Goal: Find specific page/section: Find specific page/section

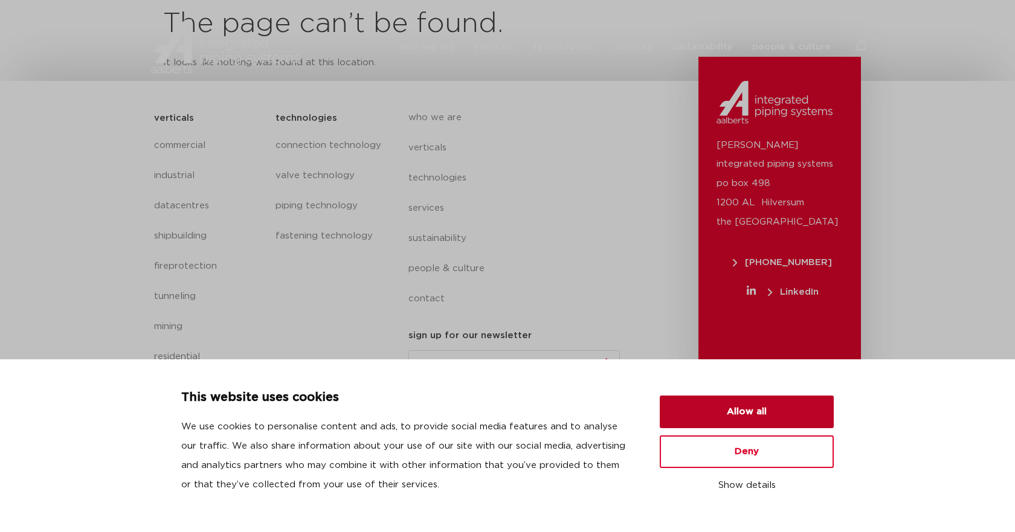
click at [757, 420] on button "Allow all" at bounding box center [747, 412] width 174 height 33
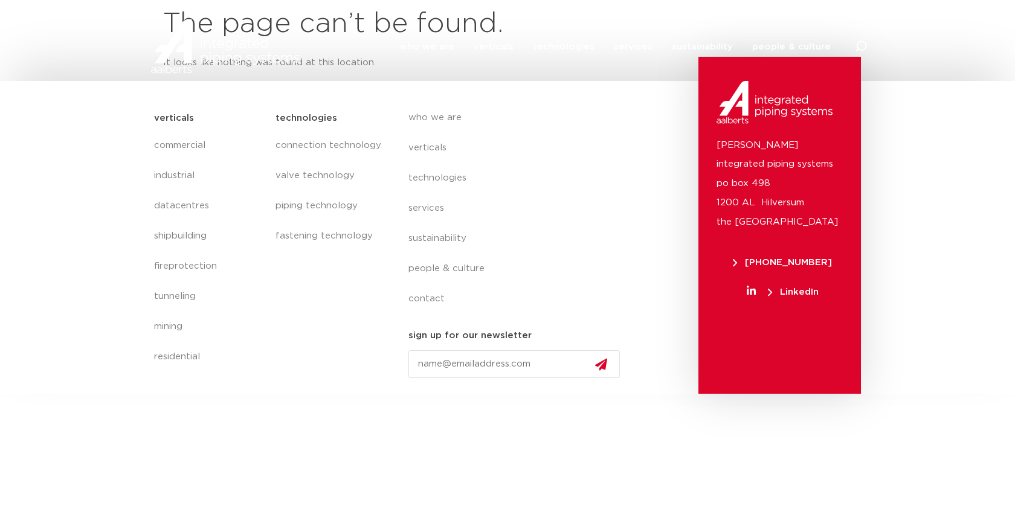
click at [766, 105] on img at bounding box center [775, 102] width 116 height 42
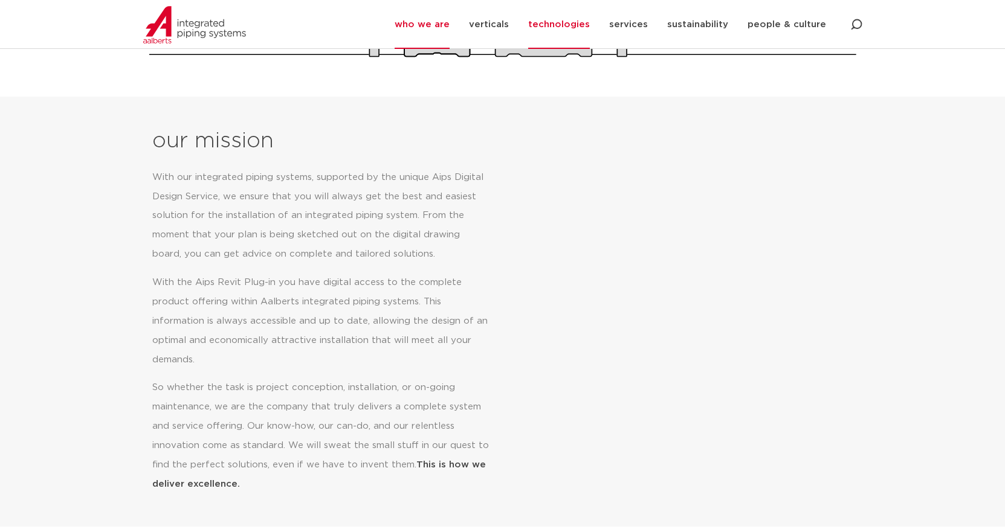
scroll to position [483, 0]
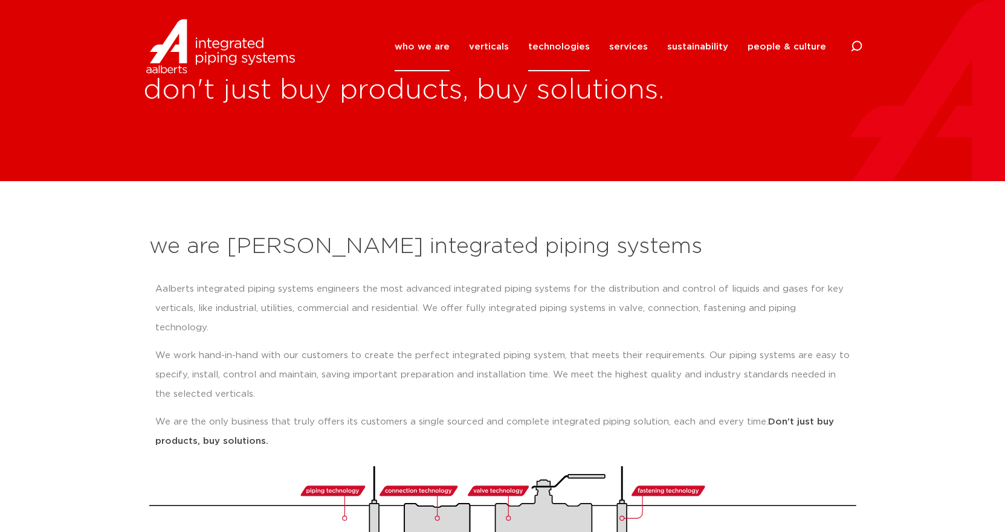
click at [563, 47] on link "technologies" at bounding box center [559, 46] width 62 height 49
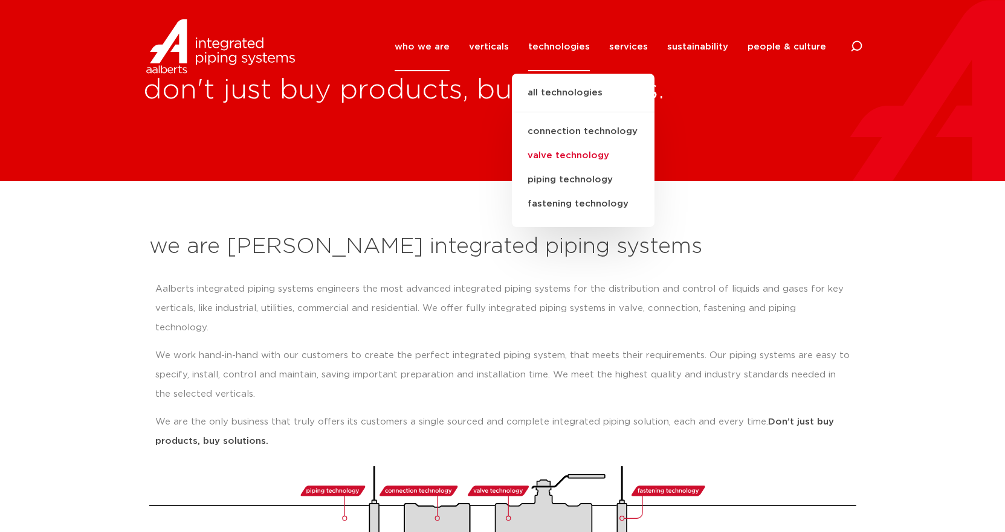
click at [582, 152] on link "valve technology" at bounding box center [583, 156] width 143 height 24
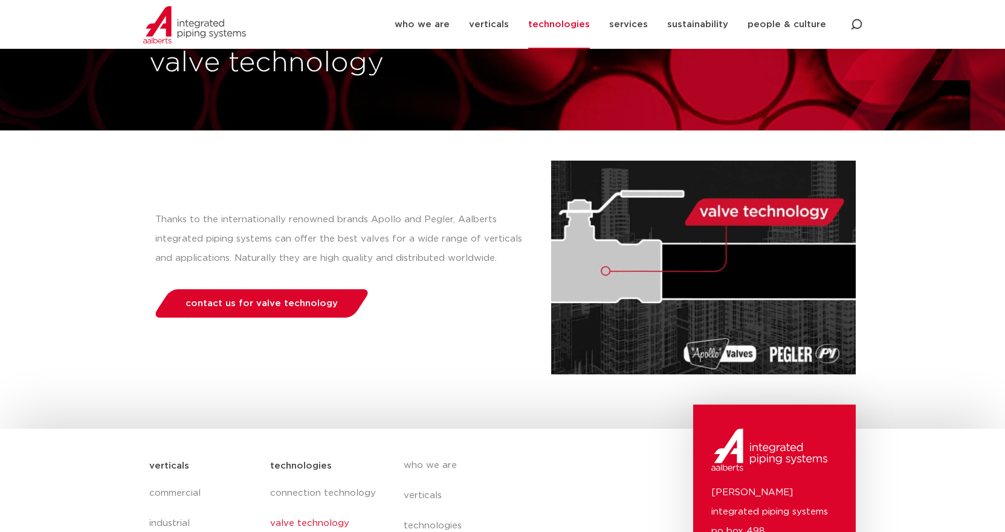
scroll to position [60, 0]
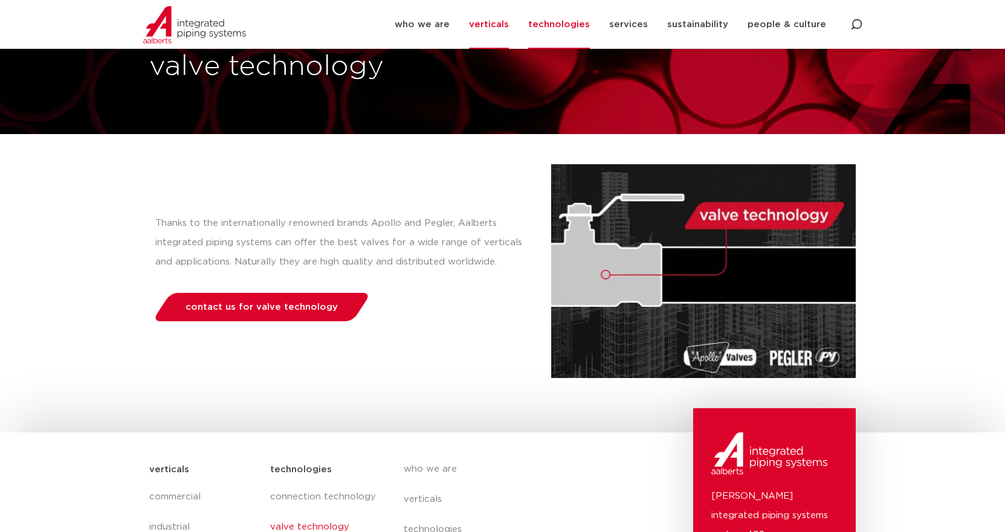
click at [496, 27] on link "verticals" at bounding box center [489, 24] width 40 height 49
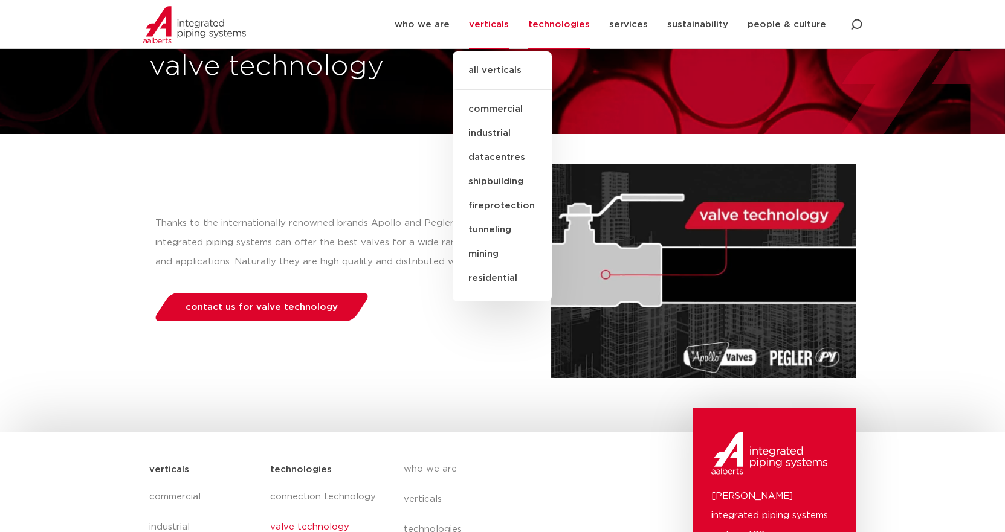
click at [500, 112] on link "commercial" at bounding box center [502, 109] width 99 height 24
